Goal: Information Seeking & Learning: Learn about a topic

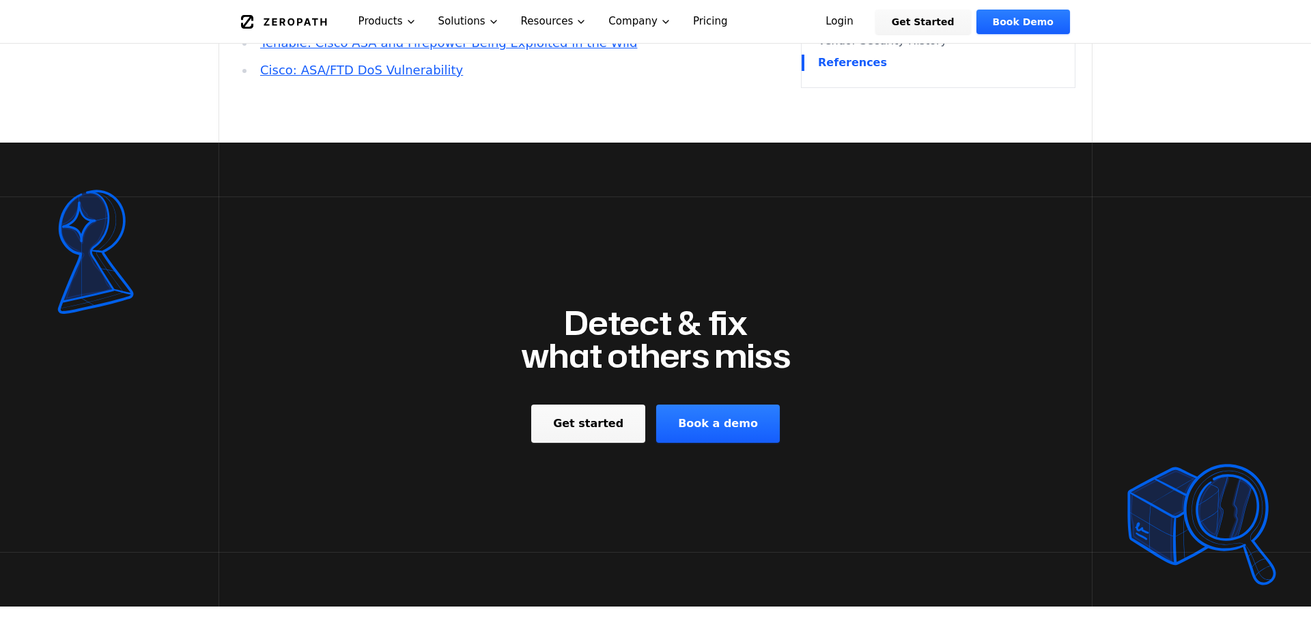
scroll to position [2089, 0]
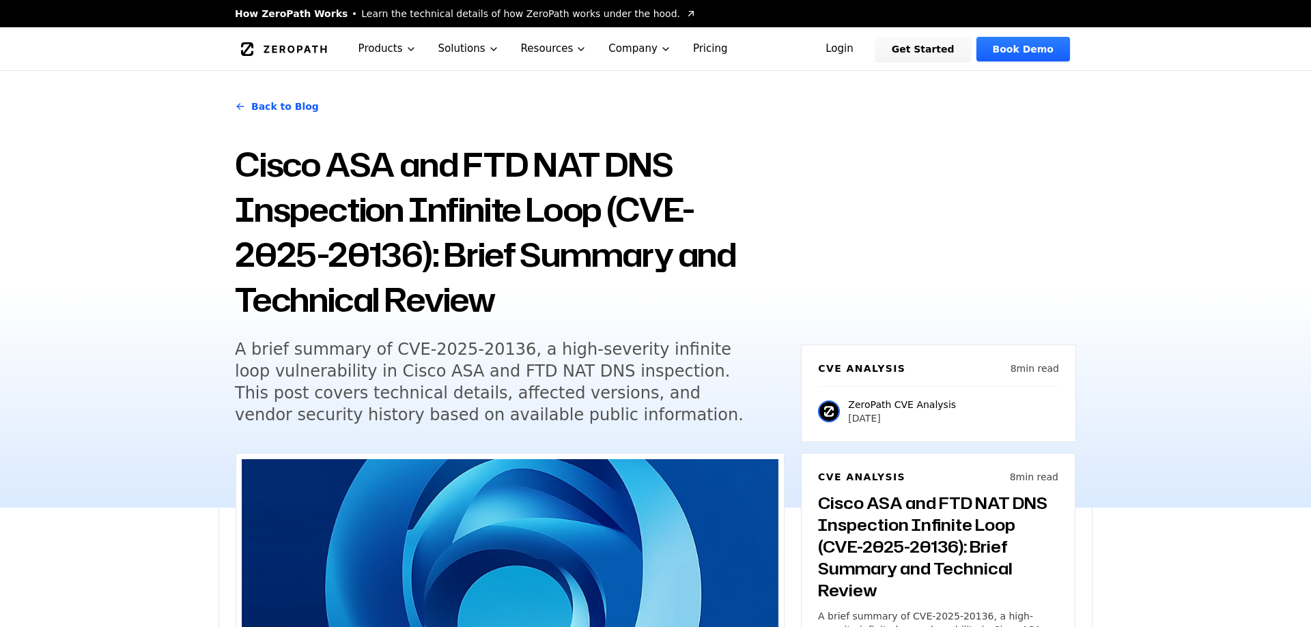
scroll to position [2298, 0]
